Goal: Information Seeking & Learning: Understand process/instructions

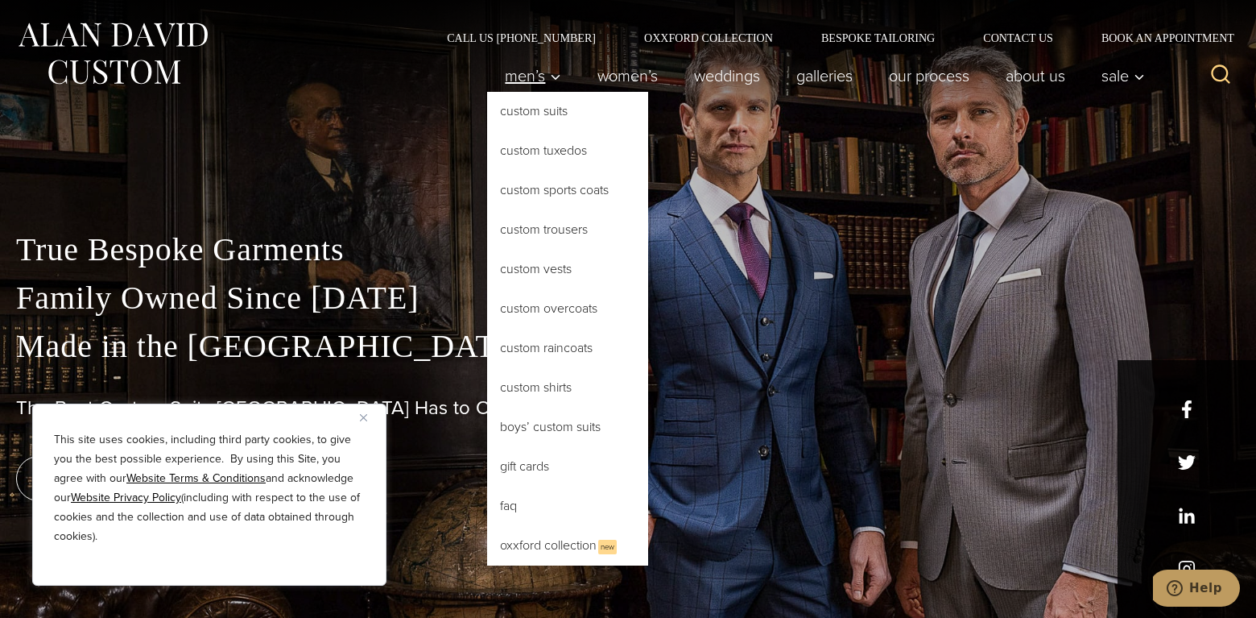
click at [515, 84] on span "Men’s" at bounding box center [533, 76] width 56 height 16
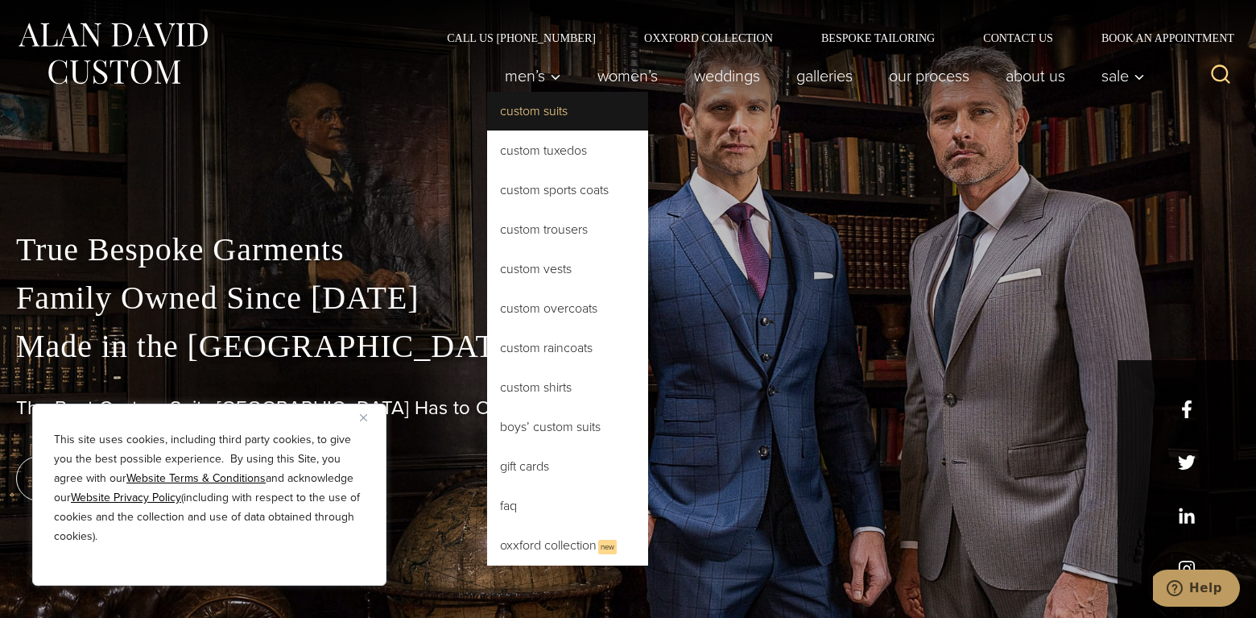
click at [509, 108] on link "Custom Suits" at bounding box center [567, 111] width 161 height 39
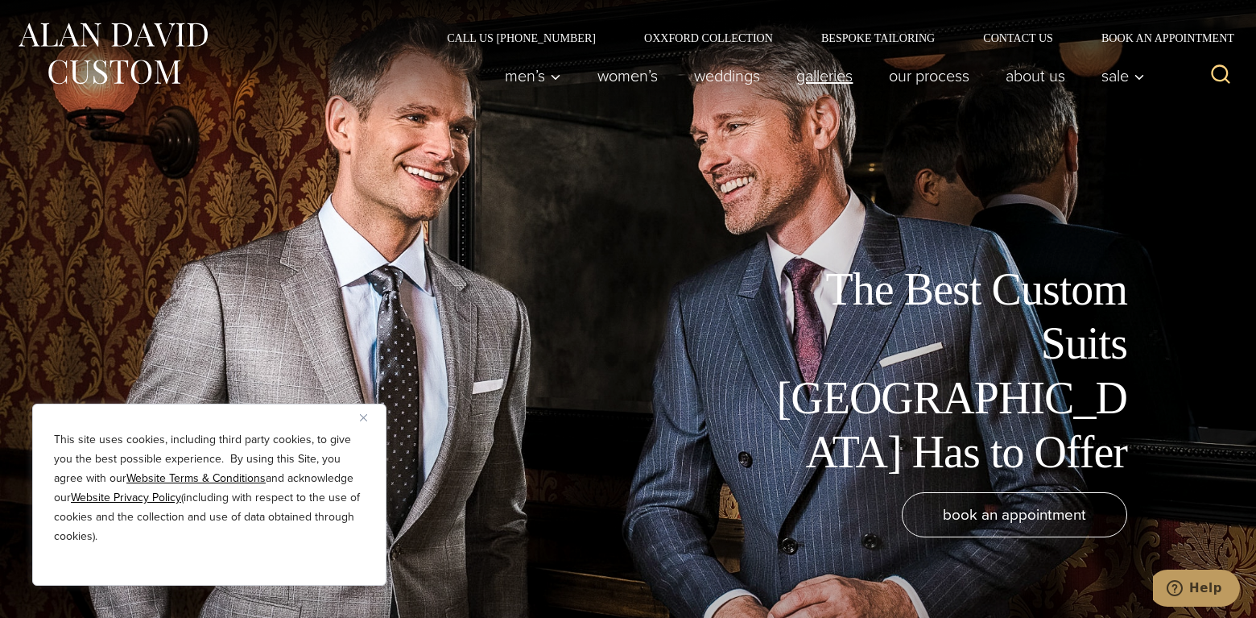
click at [817, 79] on link "Galleries" at bounding box center [825, 76] width 93 height 32
click at [933, 76] on link "Our Process" at bounding box center [929, 76] width 117 height 32
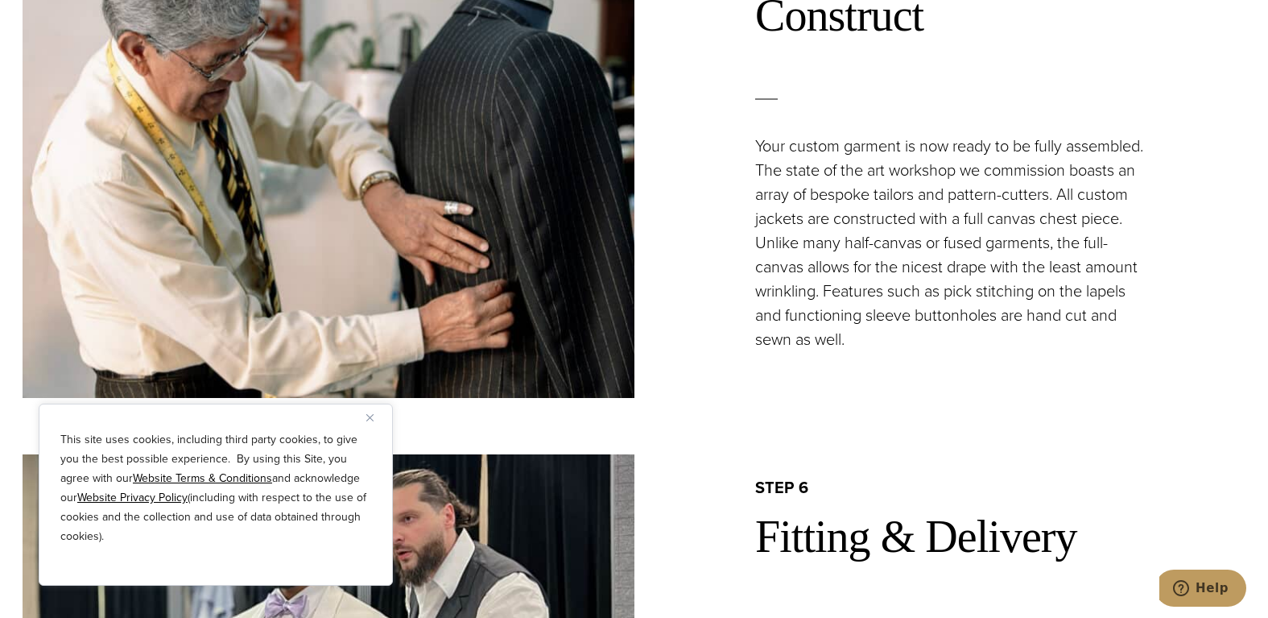
scroll to position [3544, 0]
